Goal: Information Seeking & Learning: Learn about a topic

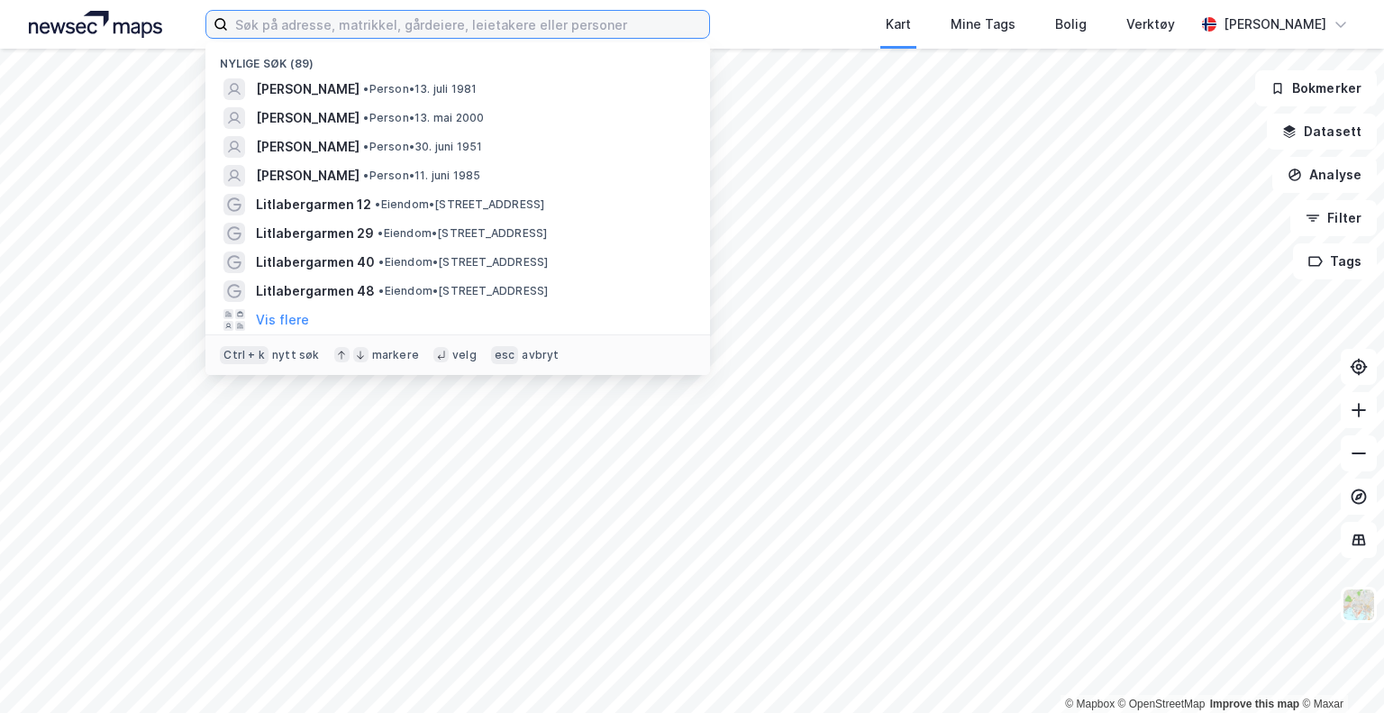
click at [352, 23] on input at bounding box center [468, 24] width 481 height 27
paste input "Revheimsmyra 110"
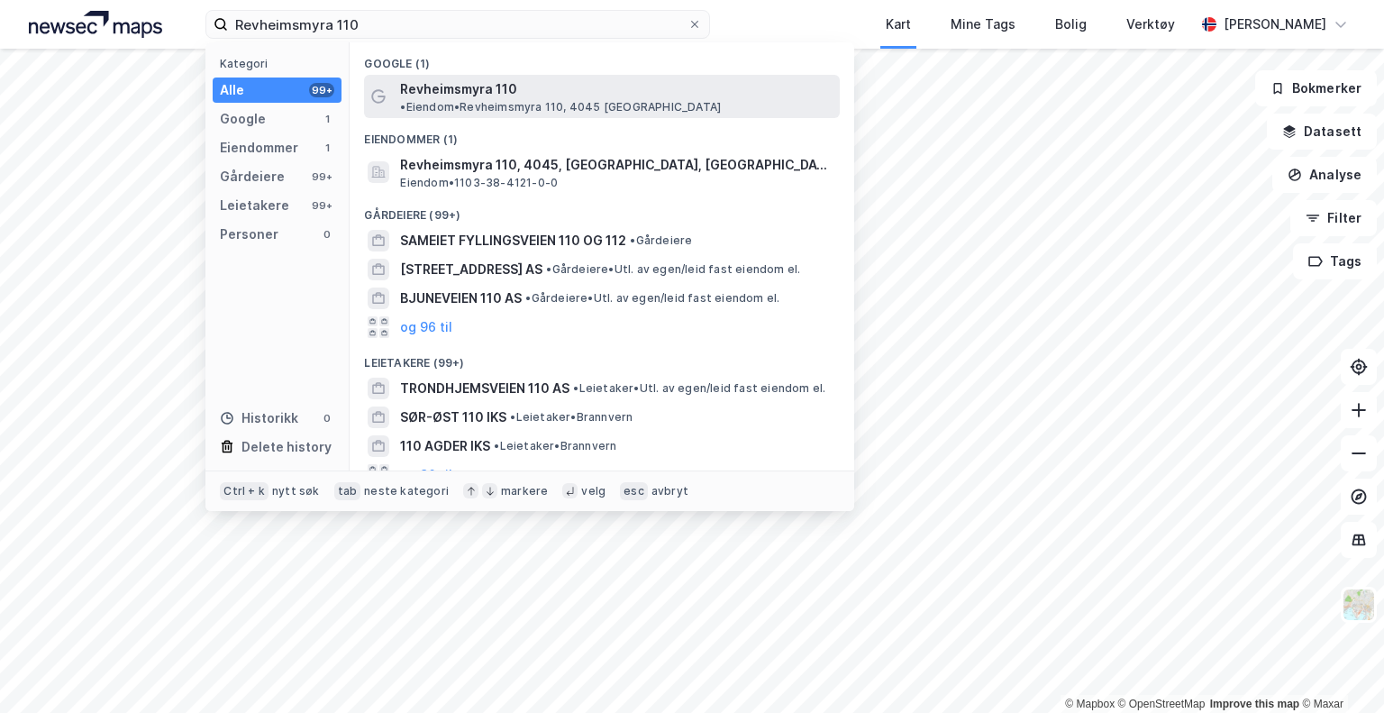
click at [614, 100] on span "• Eiendom • Revheimsmyra 110, 4045 [GEOGRAPHIC_DATA]" at bounding box center [560, 107] width 321 height 14
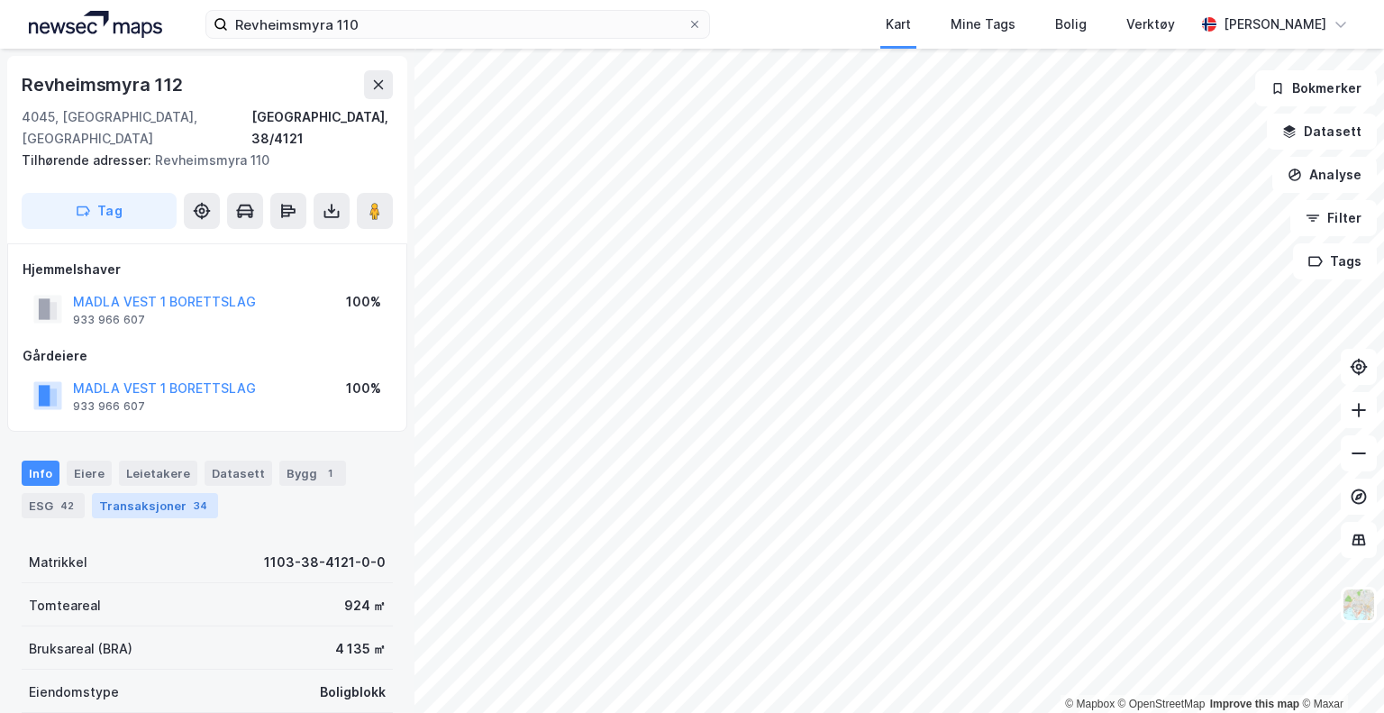
click at [196, 497] on div "34" at bounding box center [200, 506] width 21 height 18
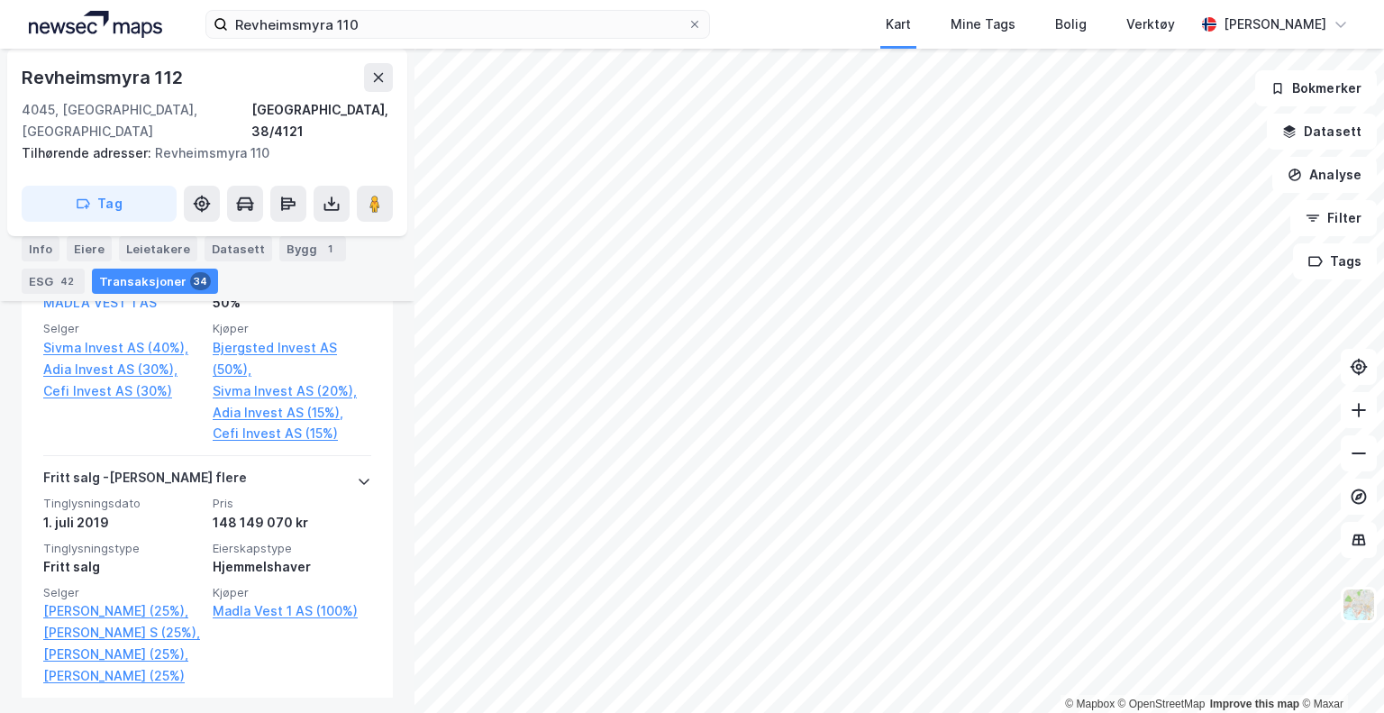
scroll to position [7043, 0]
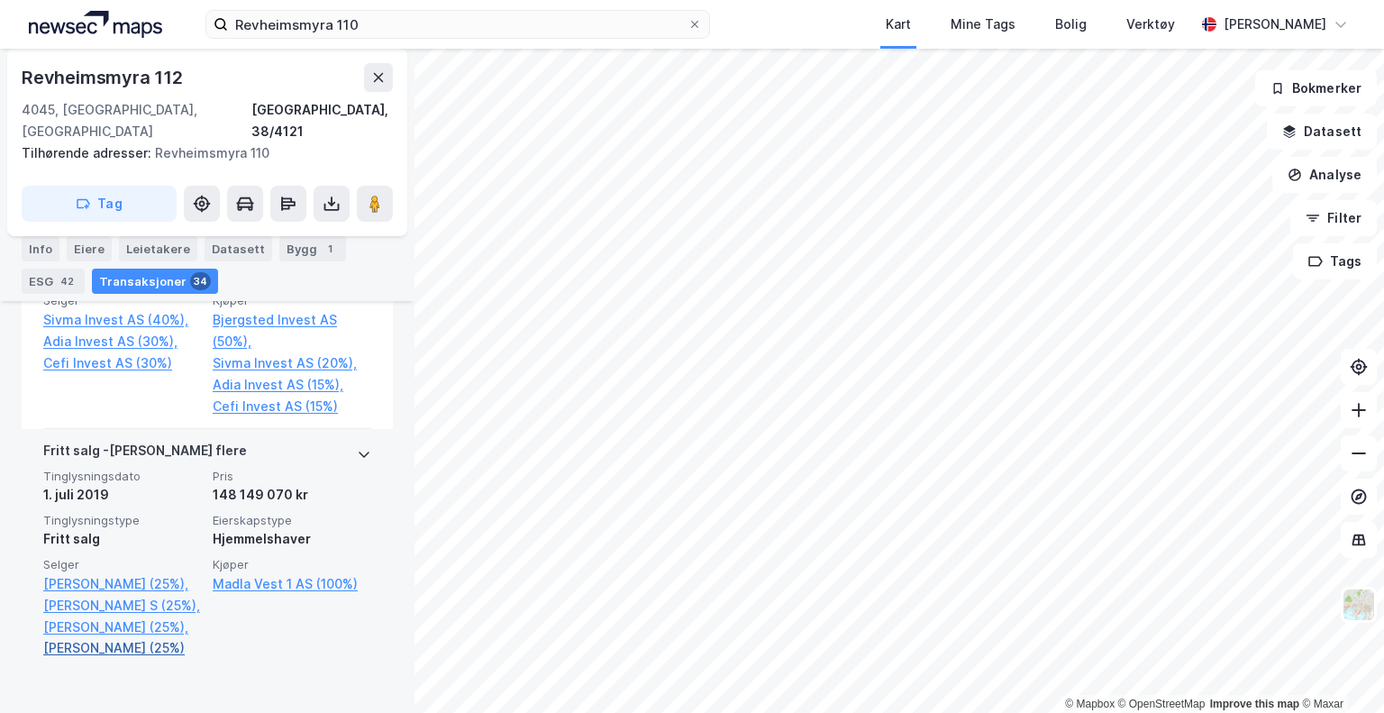
click at [99, 659] on link "[PERSON_NAME] (25%)" at bounding box center [122, 648] width 159 height 22
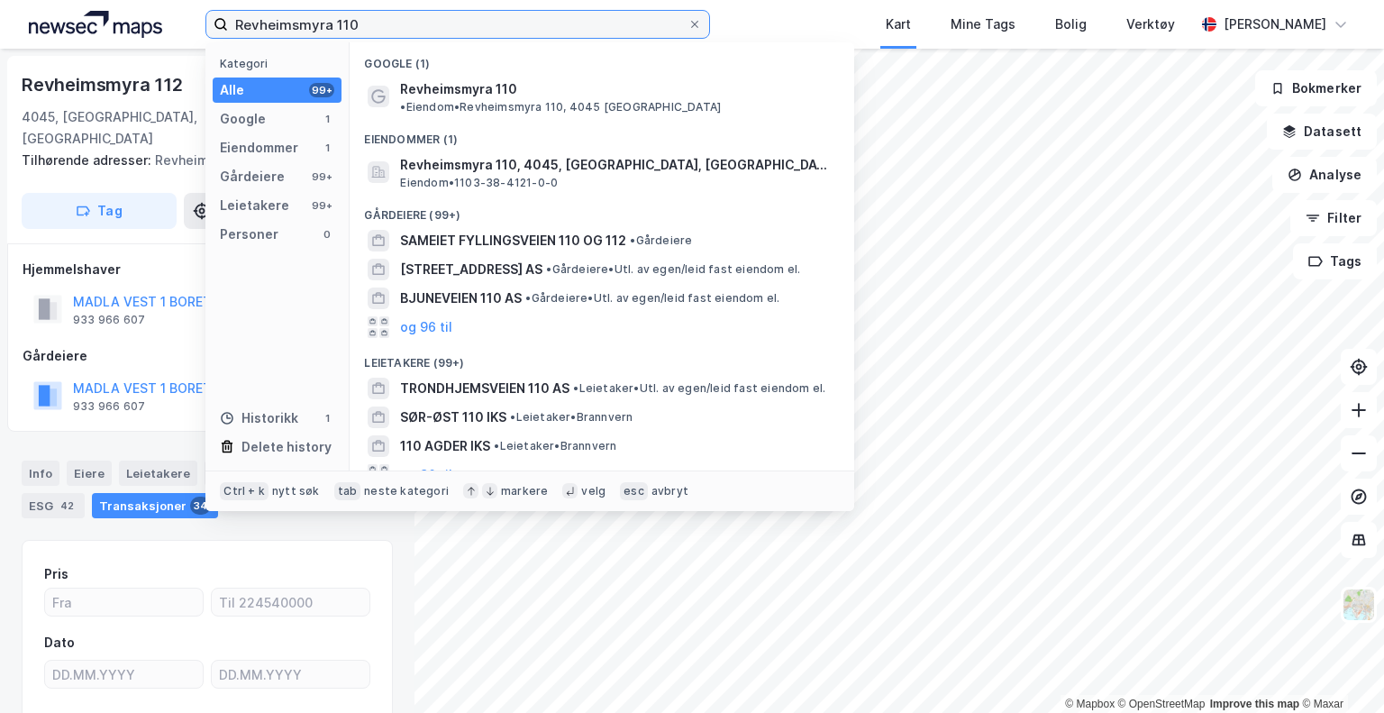
drag, startPoint x: 385, startPoint y: 21, endPoint x: 178, endPoint y: 26, distance: 207.4
click at [181, 23] on div "Revheimsmyra 110 Kategori Alle 99+ Google 1 Eiendommer 1 Gårdeiere 99+ Leietake…" at bounding box center [692, 24] width 1384 height 49
paste input "Åsta [STREET_ADDRESS]"
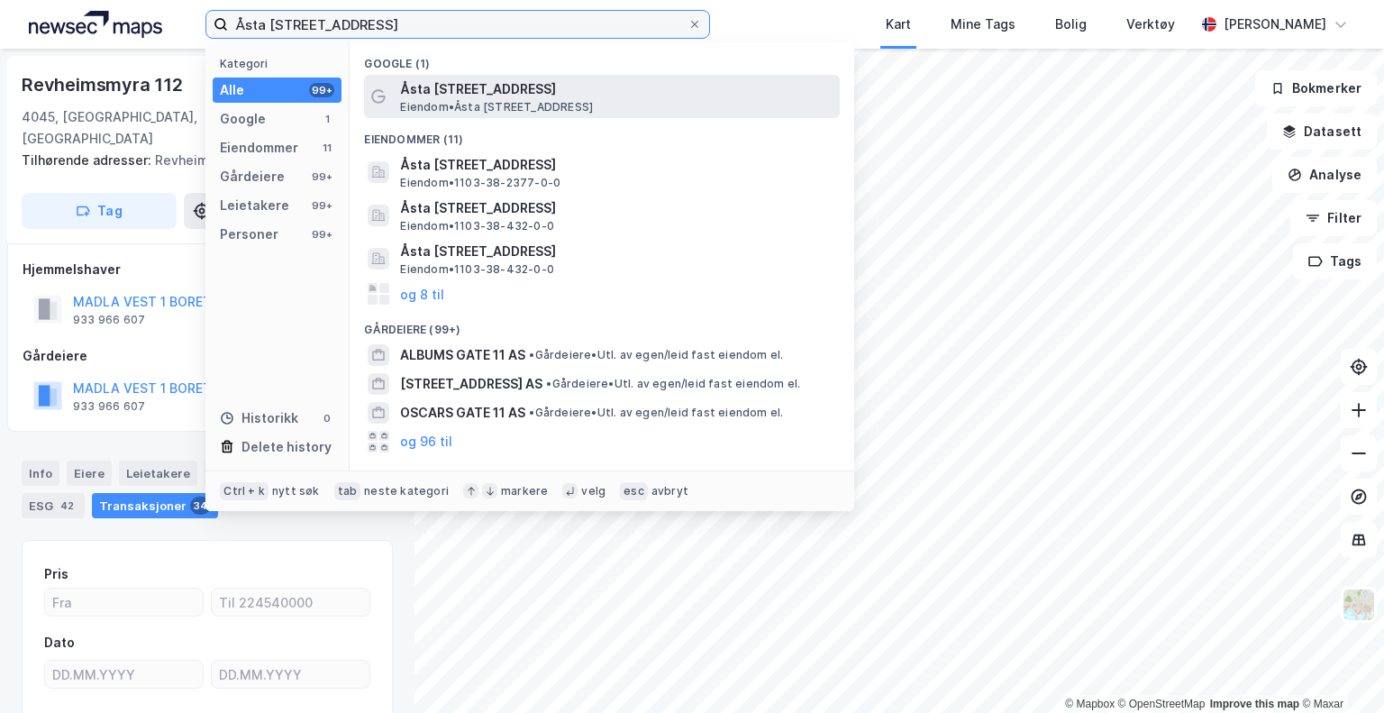
type input "Åsta [STREET_ADDRESS]"
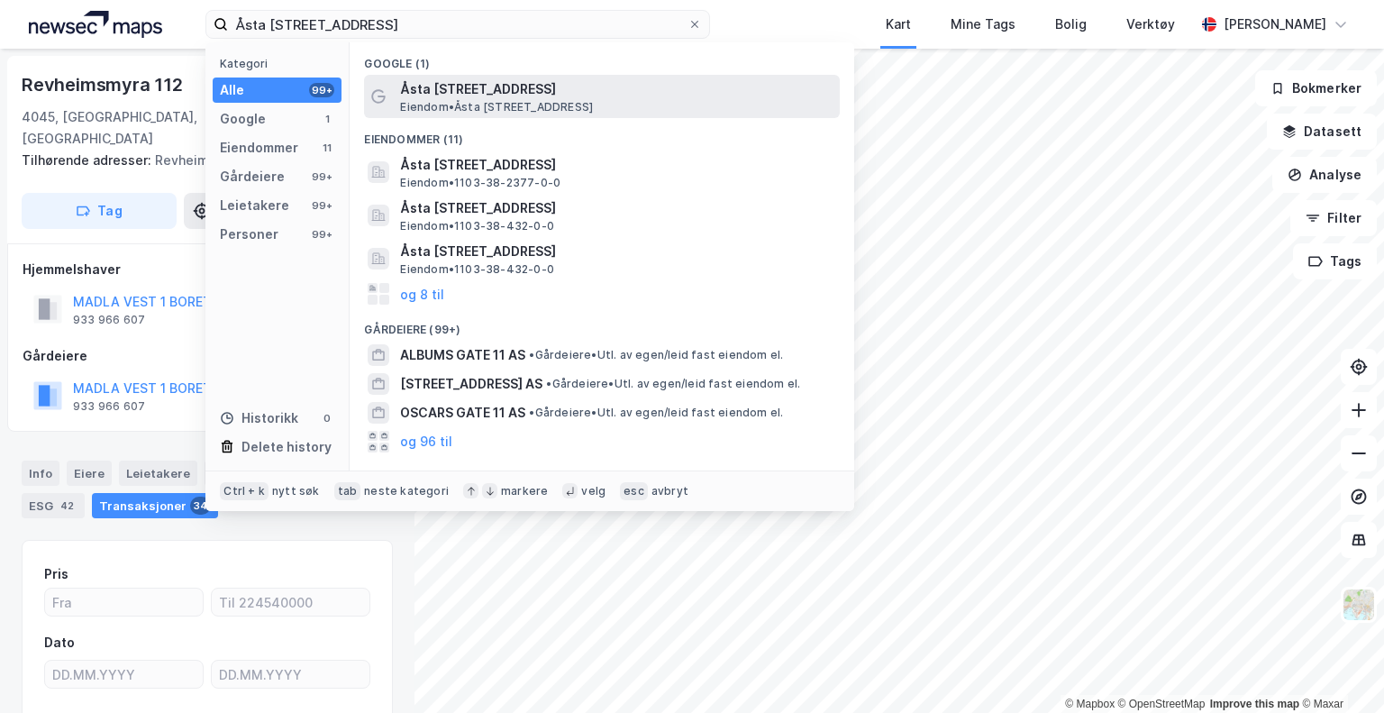
click at [674, 96] on span "Åsta [STREET_ADDRESS]" at bounding box center [616, 89] width 433 height 22
